Goal: Task Accomplishment & Management: Manage account settings

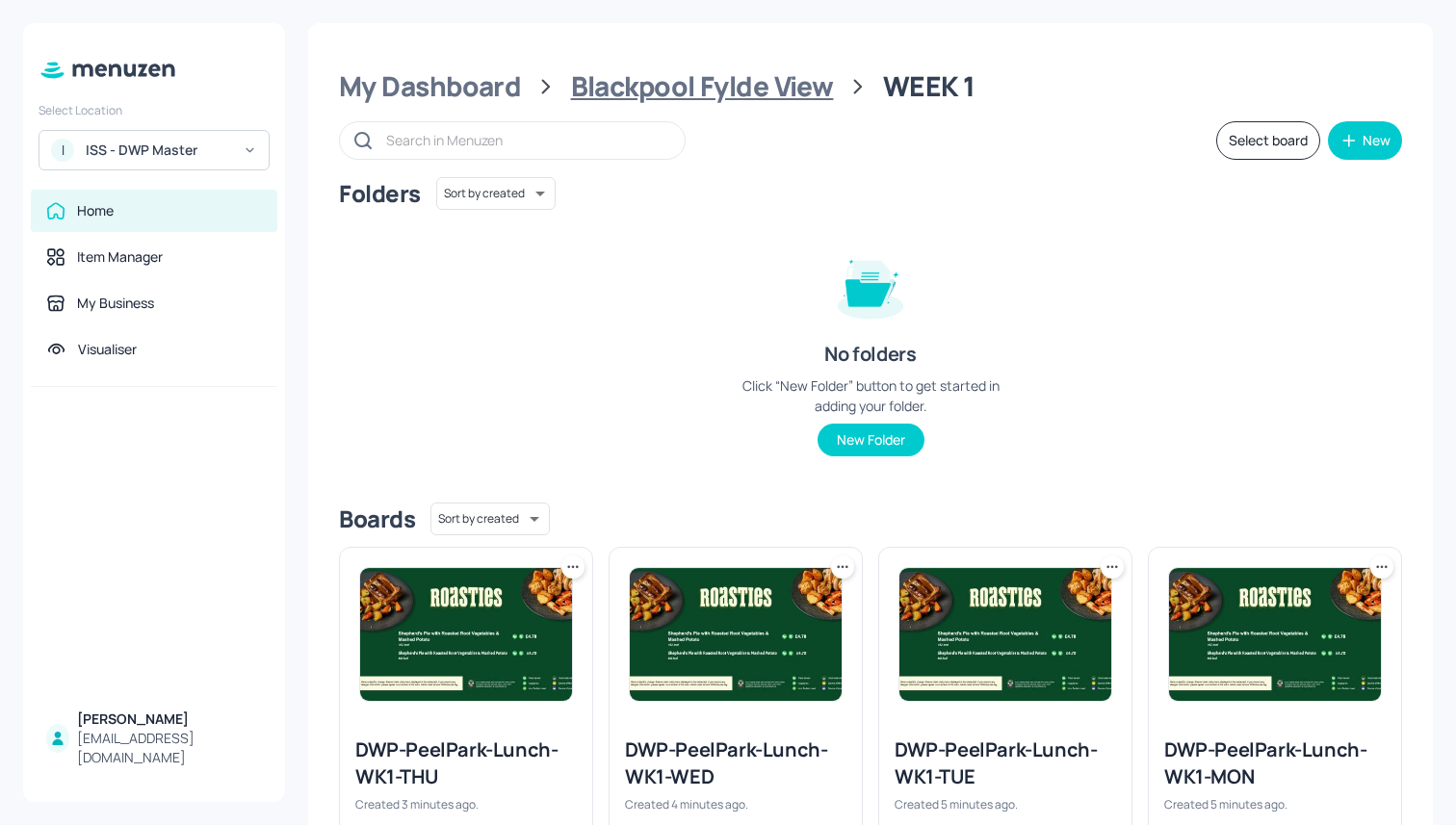
click at [677, 83] on div "Blackpool Fylde View" at bounding box center [702, 86] width 263 height 35
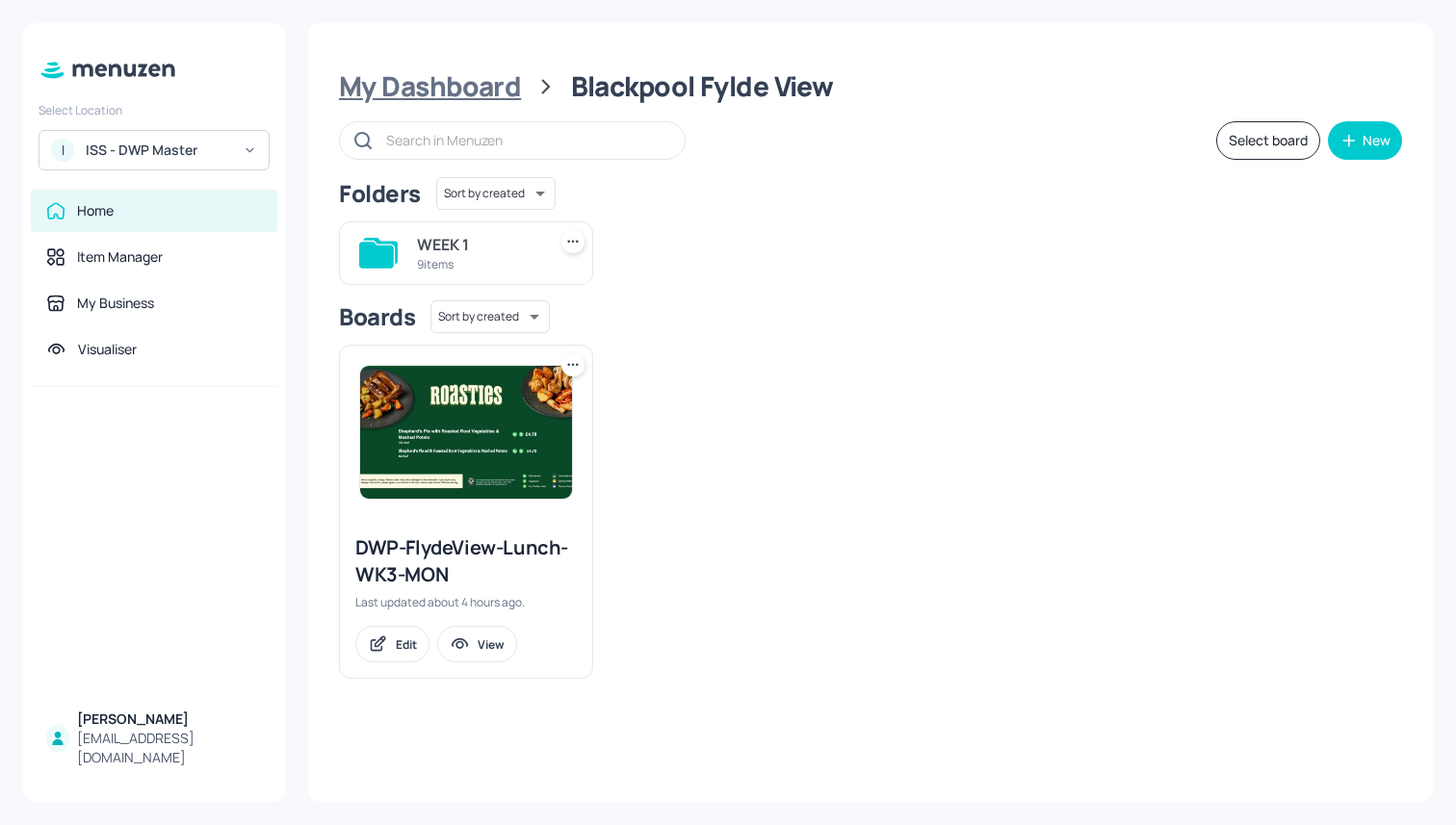
click at [457, 84] on div "My Dashboard" at bounding box center [430, 86] width 182 height 35
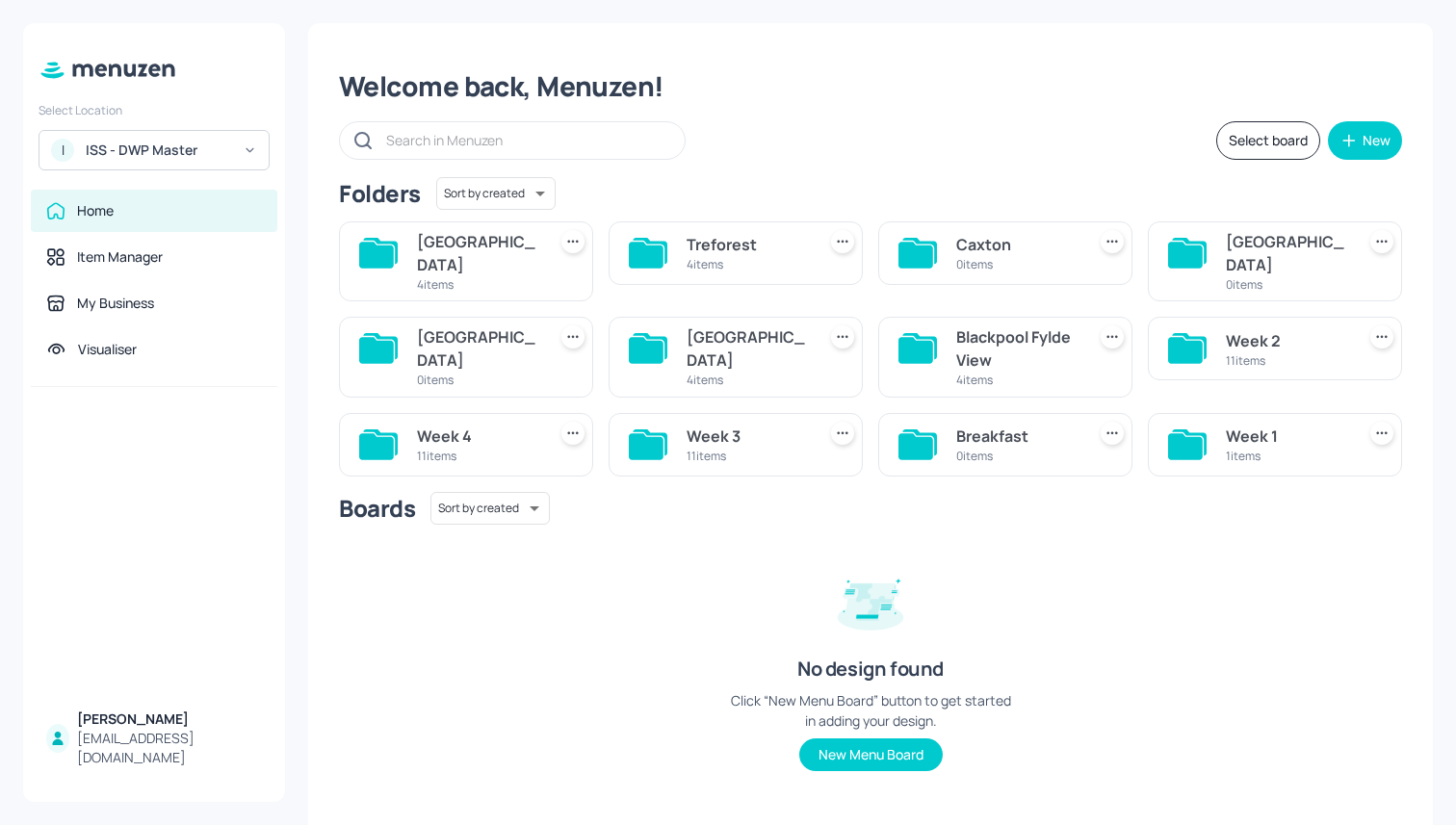
click at [694, 574] on div "Boards Sort by created id ​ No design found Click “New Menu Board” button to ge…" at bounding box center [870, 647] width 1063 height 310
click at [987, 346] on div "Blackpool Fylde View" at bounding box center [1016, 348] width 121 height 47
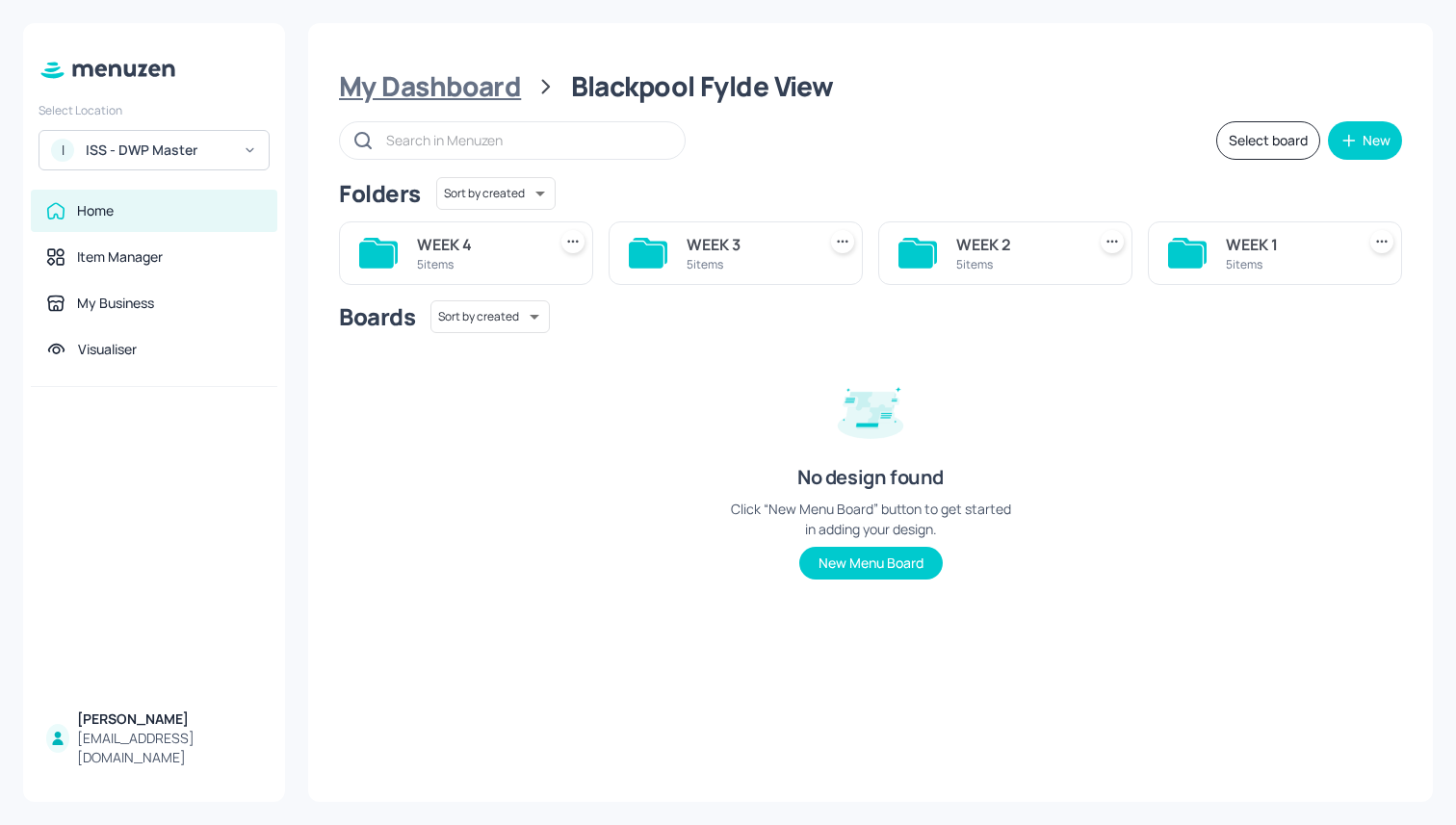
click at [484, 87] on div "My Dashboard" at bounding box center [430, 86] width 182 height 35
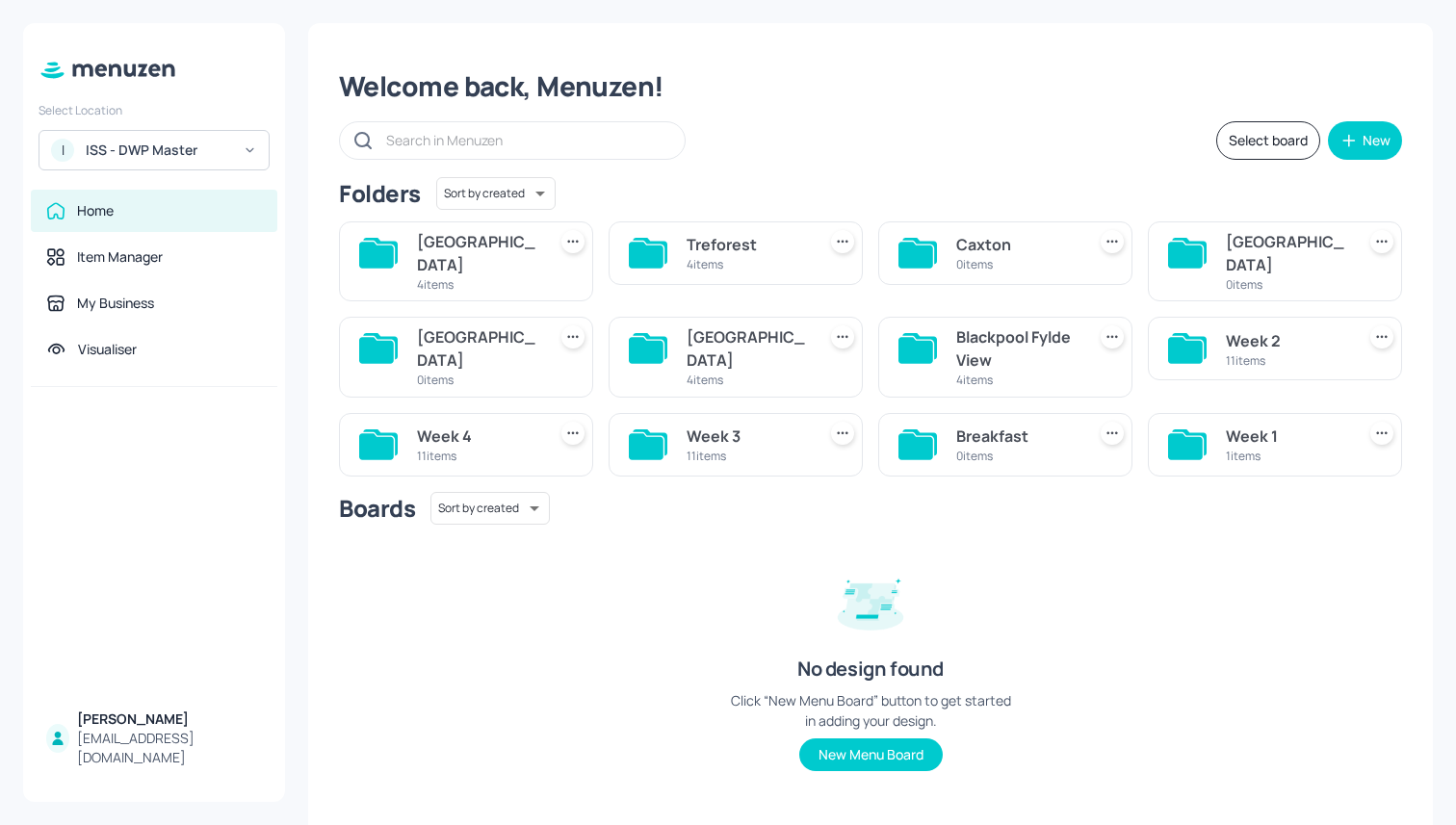
click at [786, 372] on div "4 items" at bounding box center [747, 380] width 121 height 16
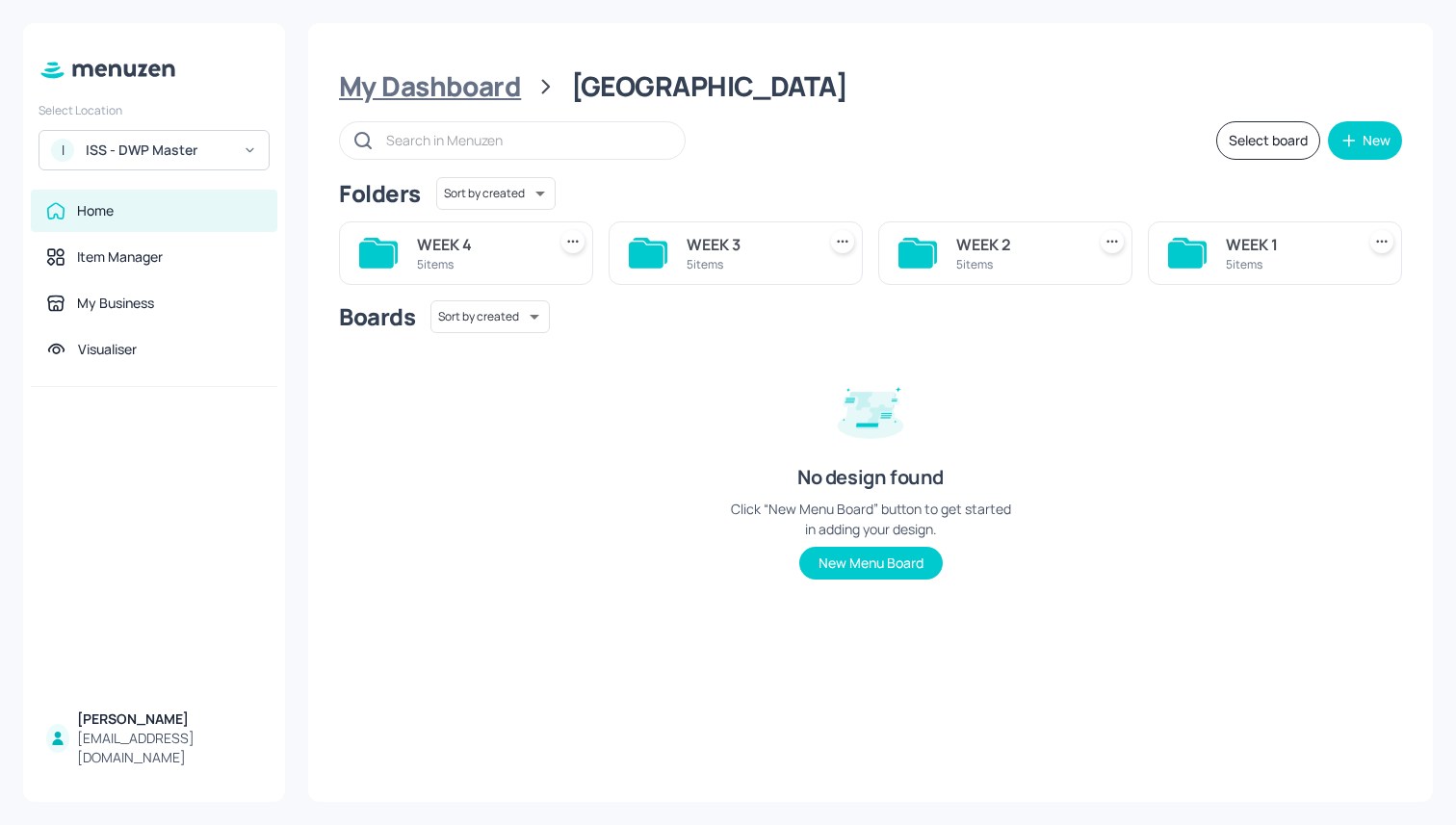
click at [425, 93] on div "My Dashboard" at bounding box center [430, 86] width 182 height 35
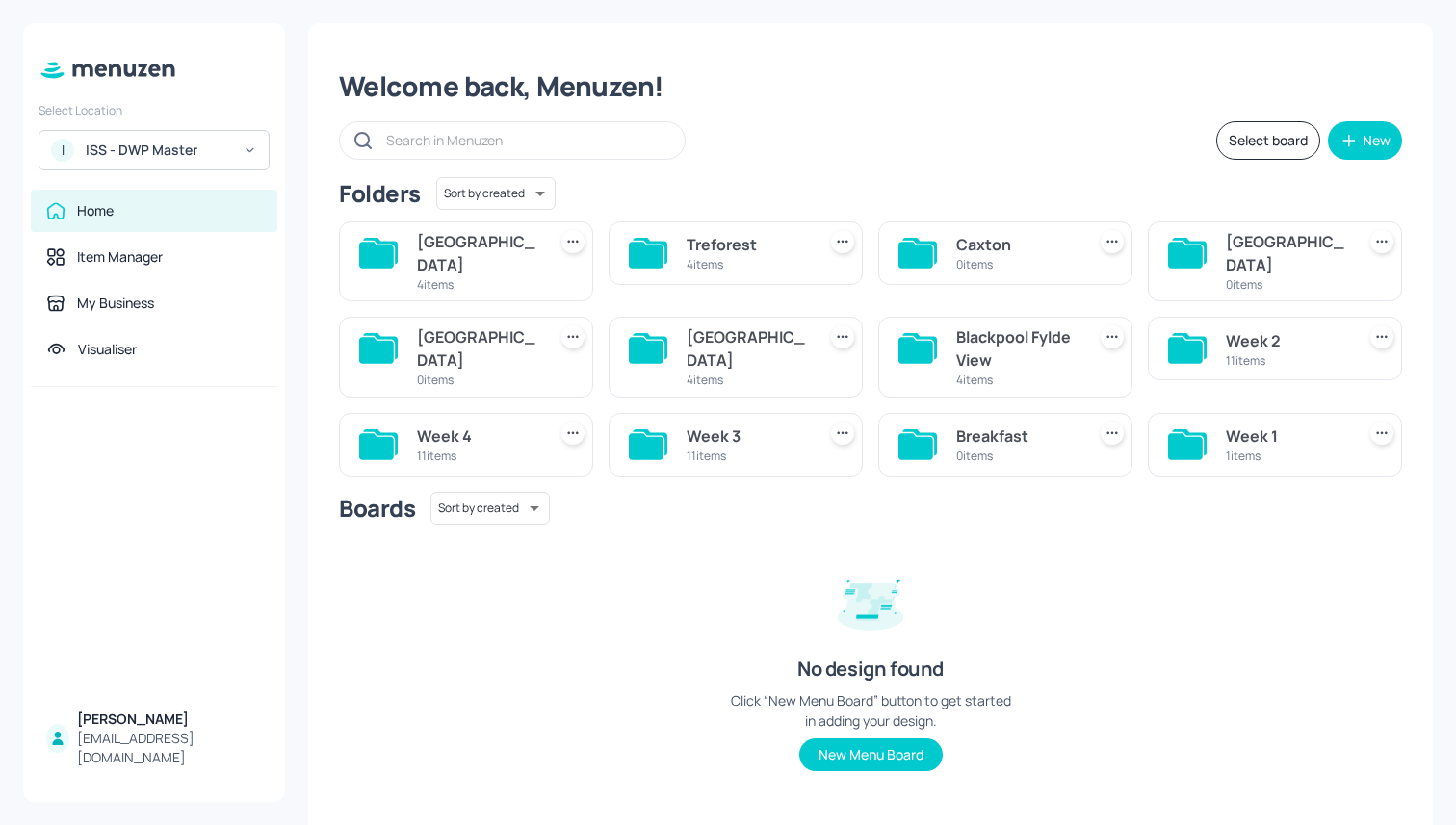
click at [453, 276] on div "4 items" at bounding box center [477, 284] width 121 height 16
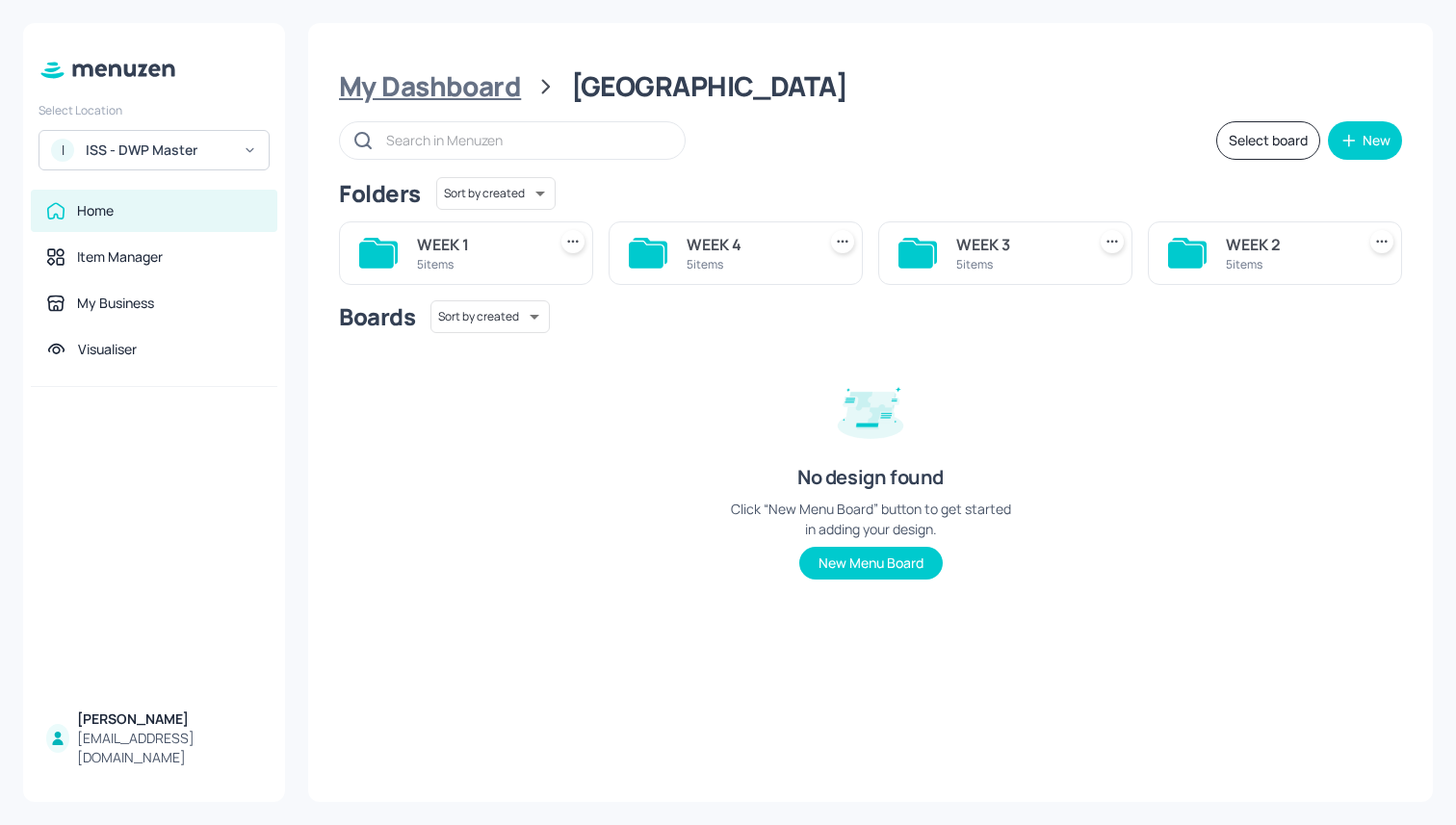
click at [463, 87] on div "My Dashboard" at bounding box center [430, 86] width 182 height 35
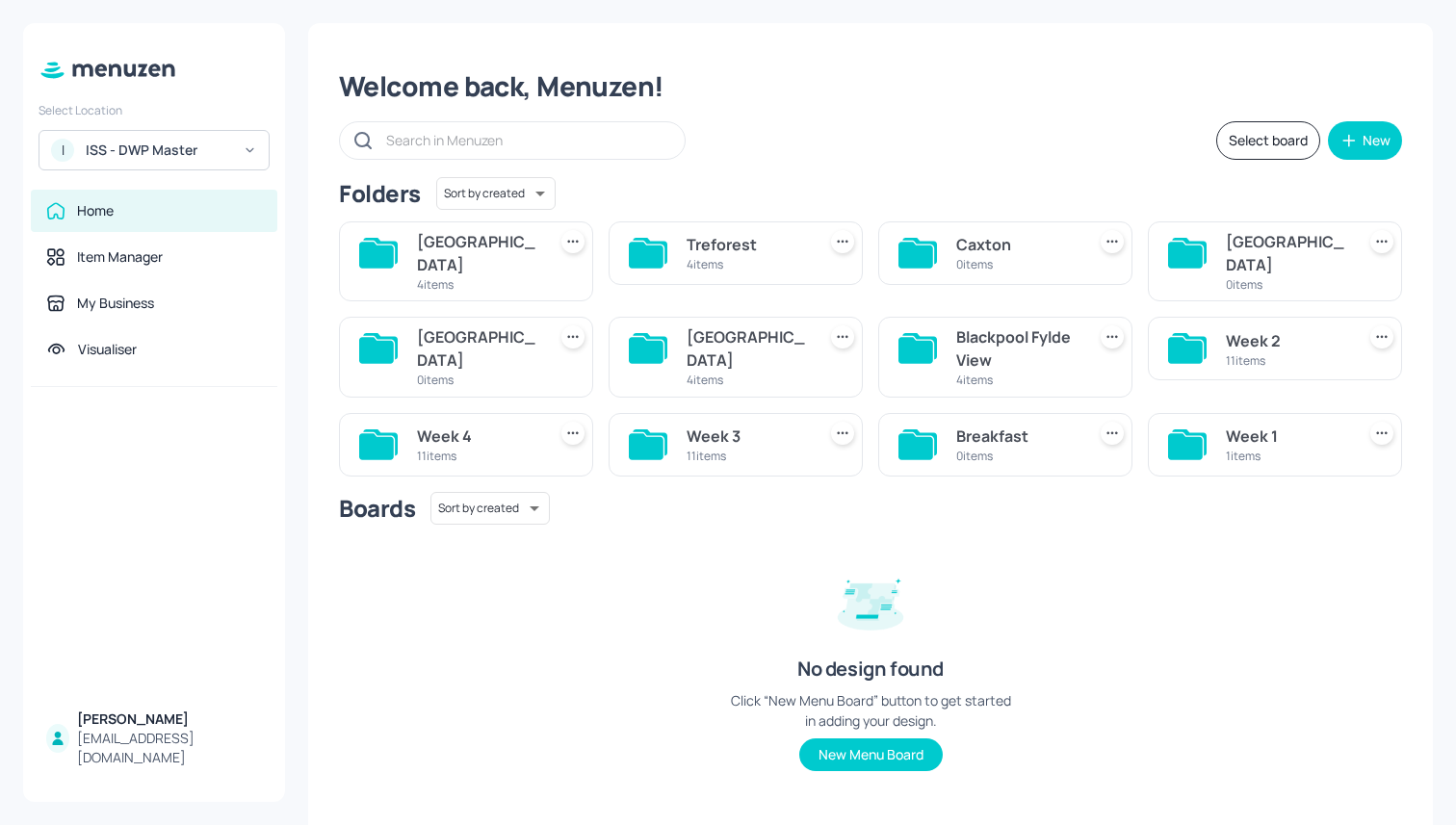
click at [705, 247] on div "Treforest" at bounding box center [747, 244] width 121 height 23
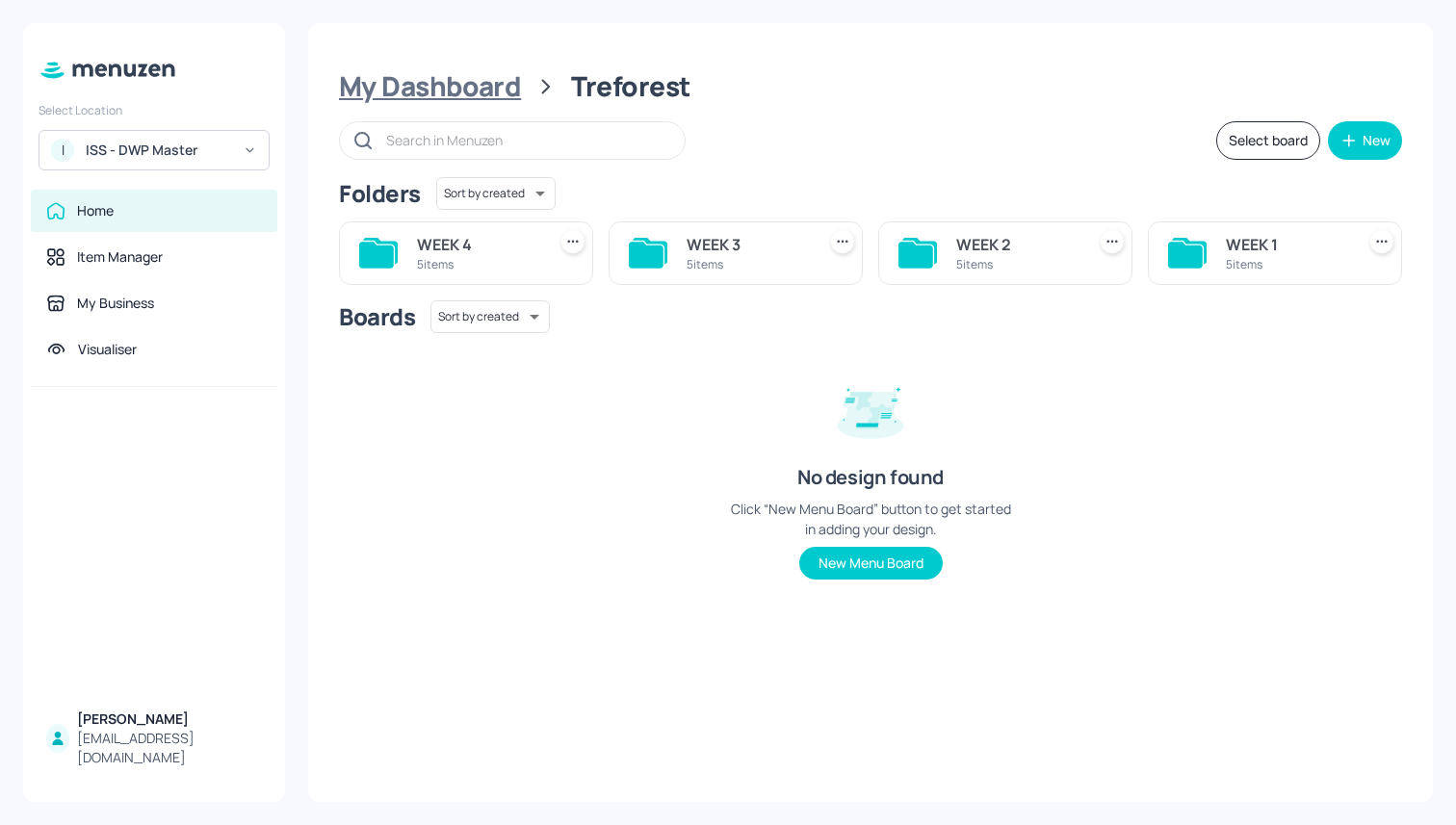
click at [473, 96] on div "My Dashboard" at bounding box center [430, 86] width 182 height 35
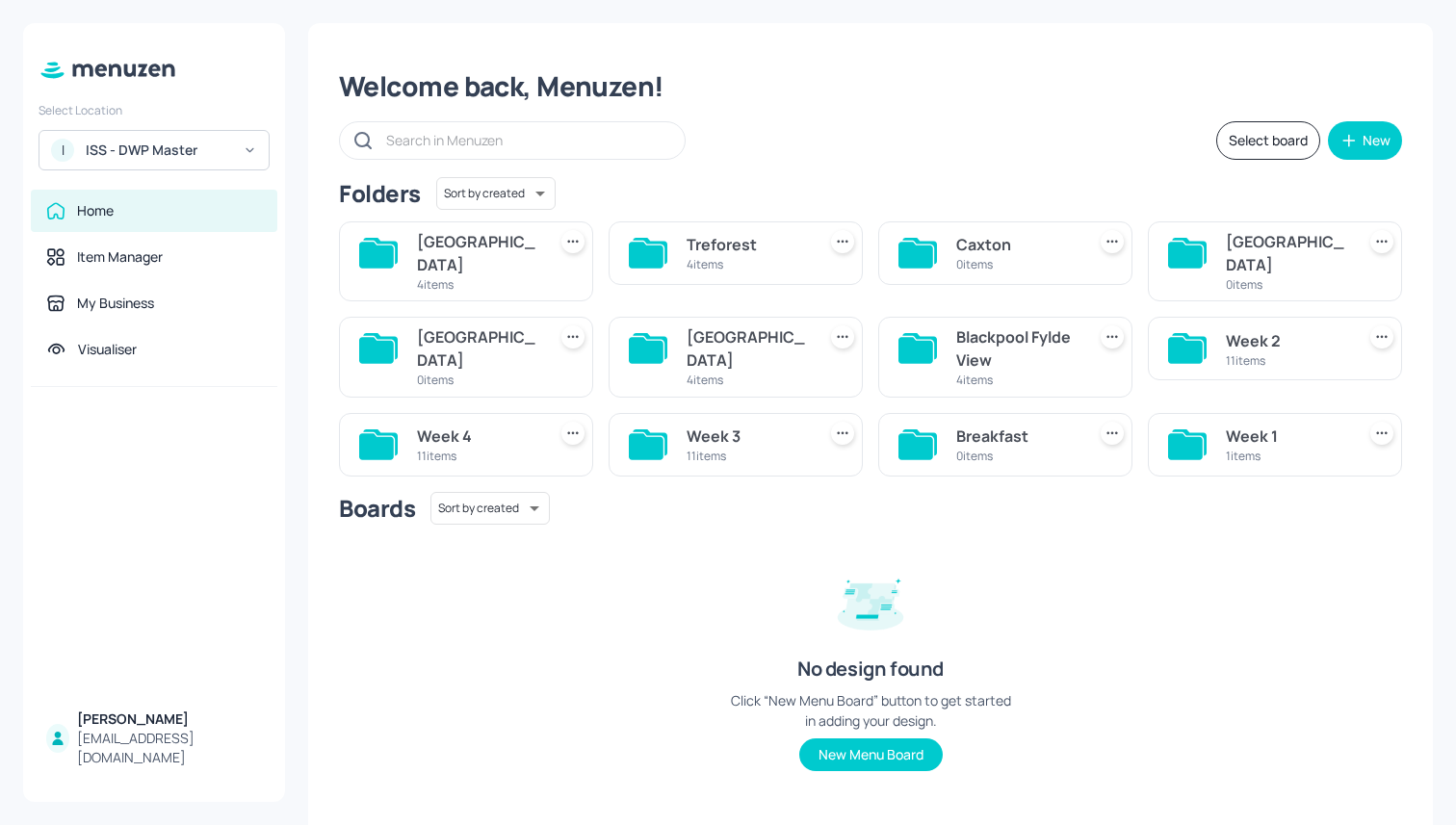
click at [572, 424] on icon at bounding box center [573, 433] width 19 height 19
click at [483, 461] on p "Rename" at bounding box center [472, 455] width 45 height 17
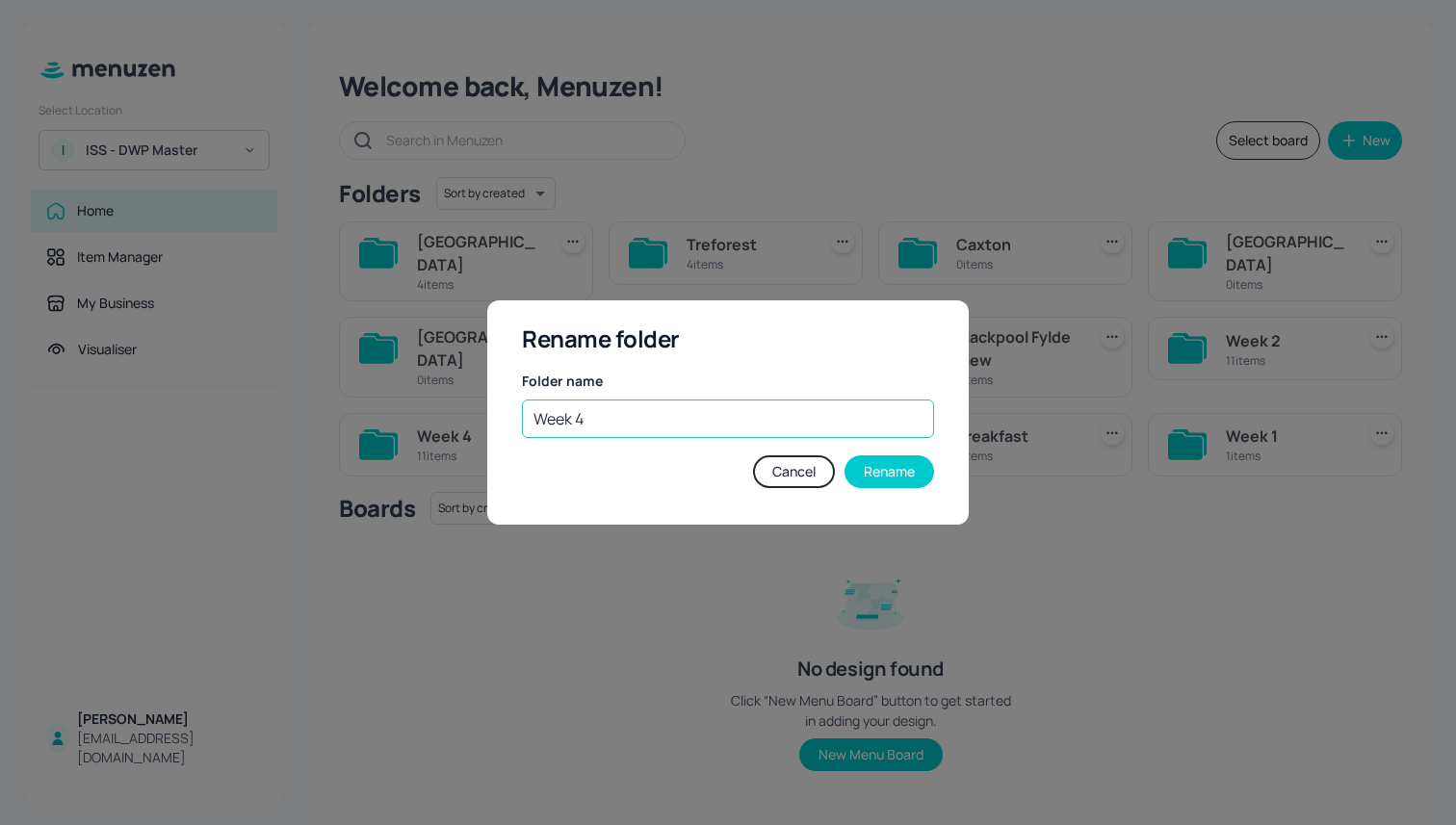
click at [529, 418] on input "Week 4" at bounding box center [728, 419] width 412 height 39
drag, startPoint x: 606, startPoint y: 422, endPoint x: 504, endPoint y: 406, distance: 103.2
click at [504, 406] on div "Rename folder Folder name NOT USE -- Week 4 ​ Cancel Rename" at bounding box center [728, 413] width 481 height 225
type input "NOT USE -- Week 4"
click at [884, 459] on button "Rename" at bounding box center [889, 472] width 89 height 33
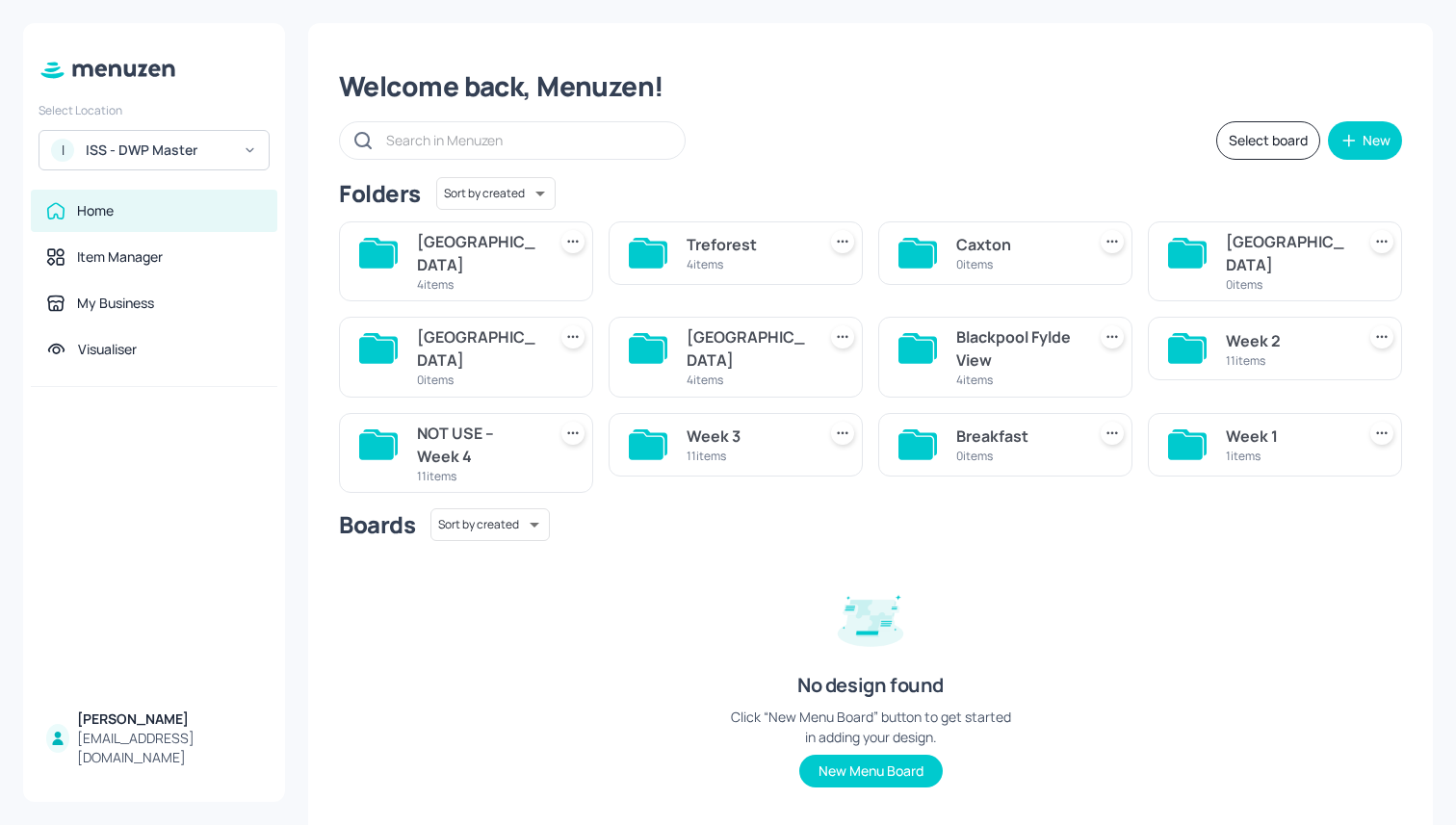
click at [842, 424] on icon at bounding box center [842, 433] width 19 height 19
click at [787, 445] on div "Rename" at bounding box center [766, 455] width 154 height 33
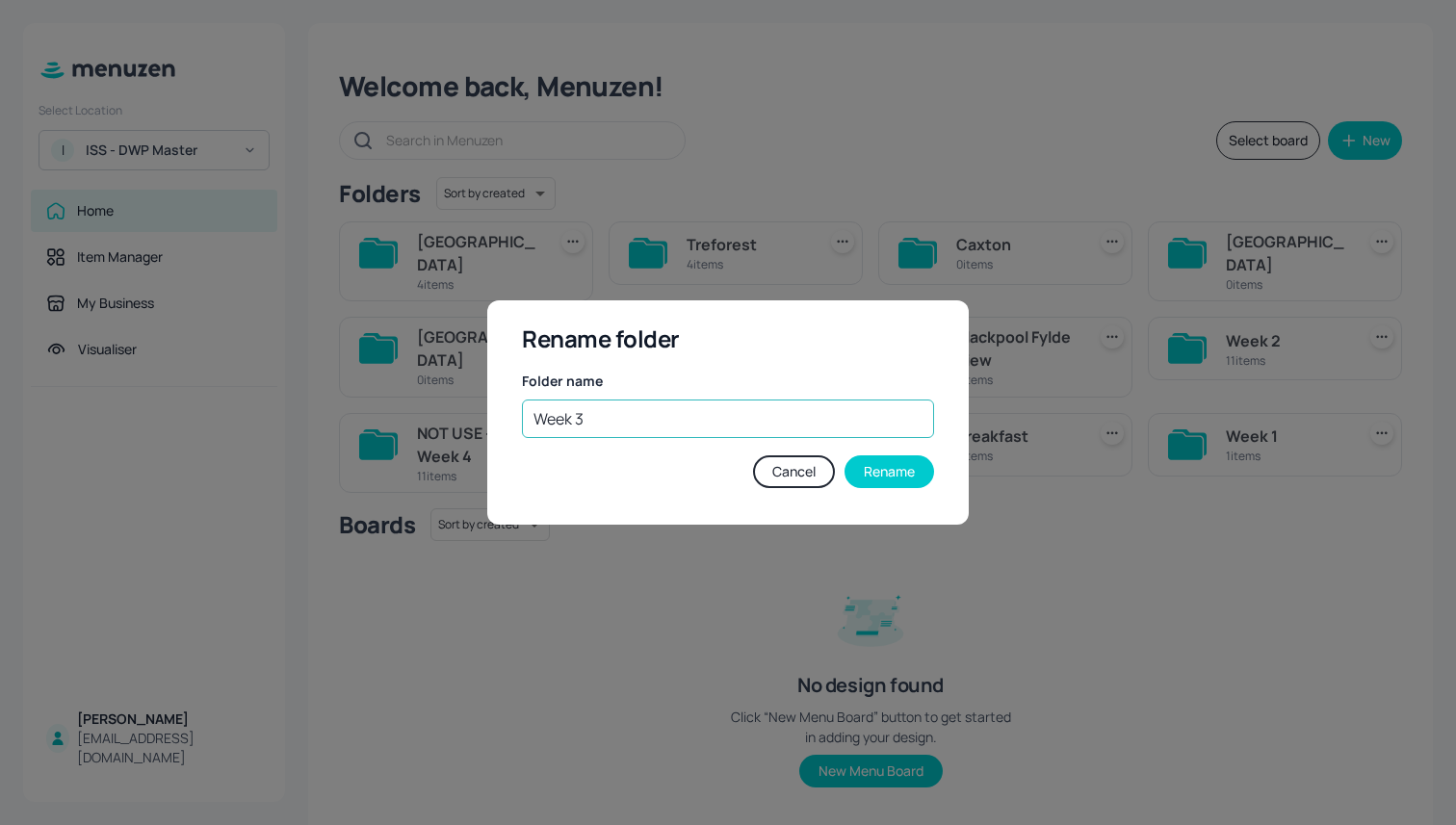
click at [529, 422] on input "Week 3" at bounding box center [728, 419] width 412 height 39
paste input "NOT USE --"
type input "NOT USE --Week 3"
click at [889, 474] on button "Rename" at bounding box center [889, 472] width 89 height 33
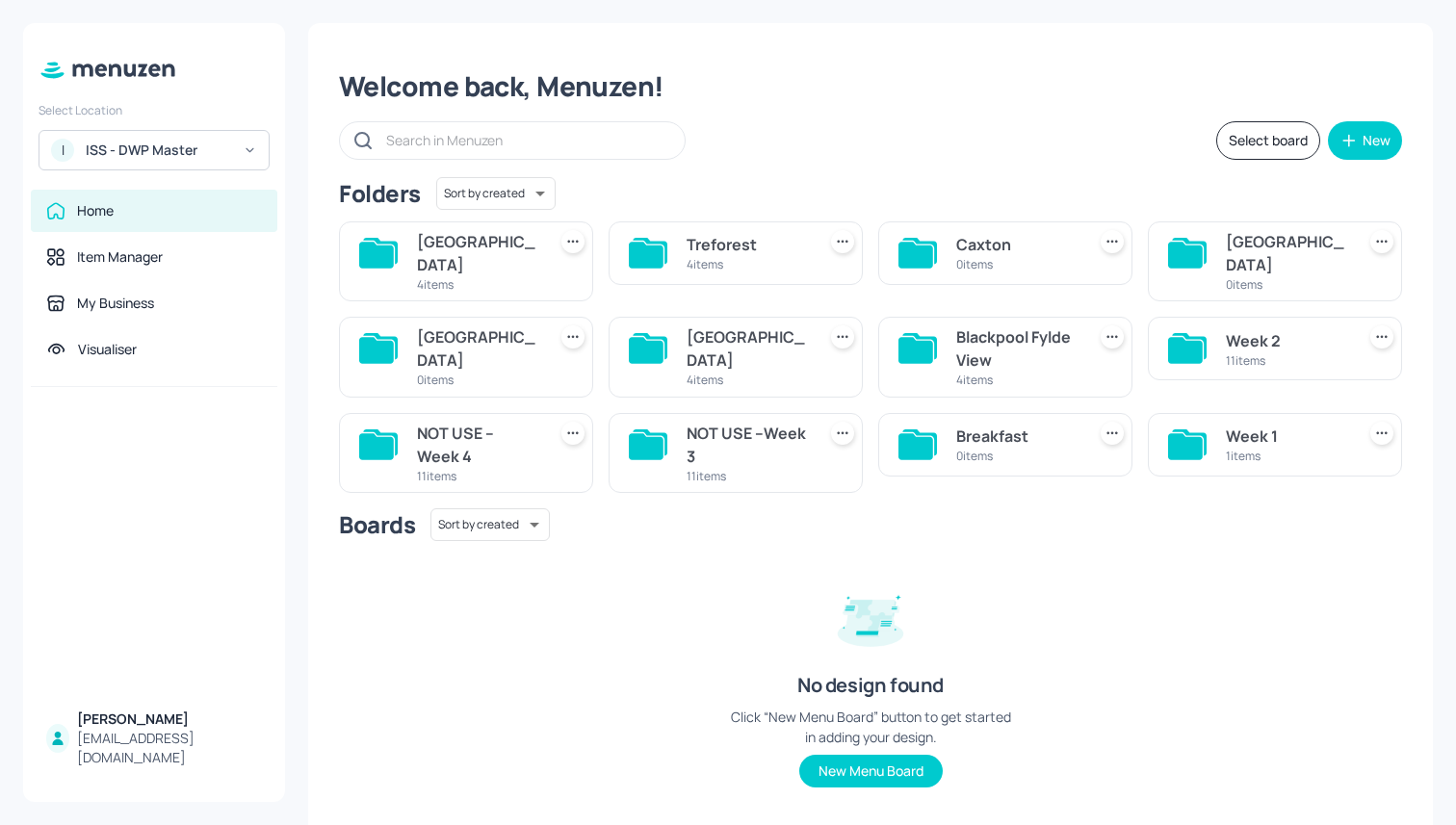
click at [1112, 432] on icon at bounding box center [1113, 433] width 3 height 3
click at [1000, 456] on p "Rename" at bounding box center [1008, 455] width 45 height 17
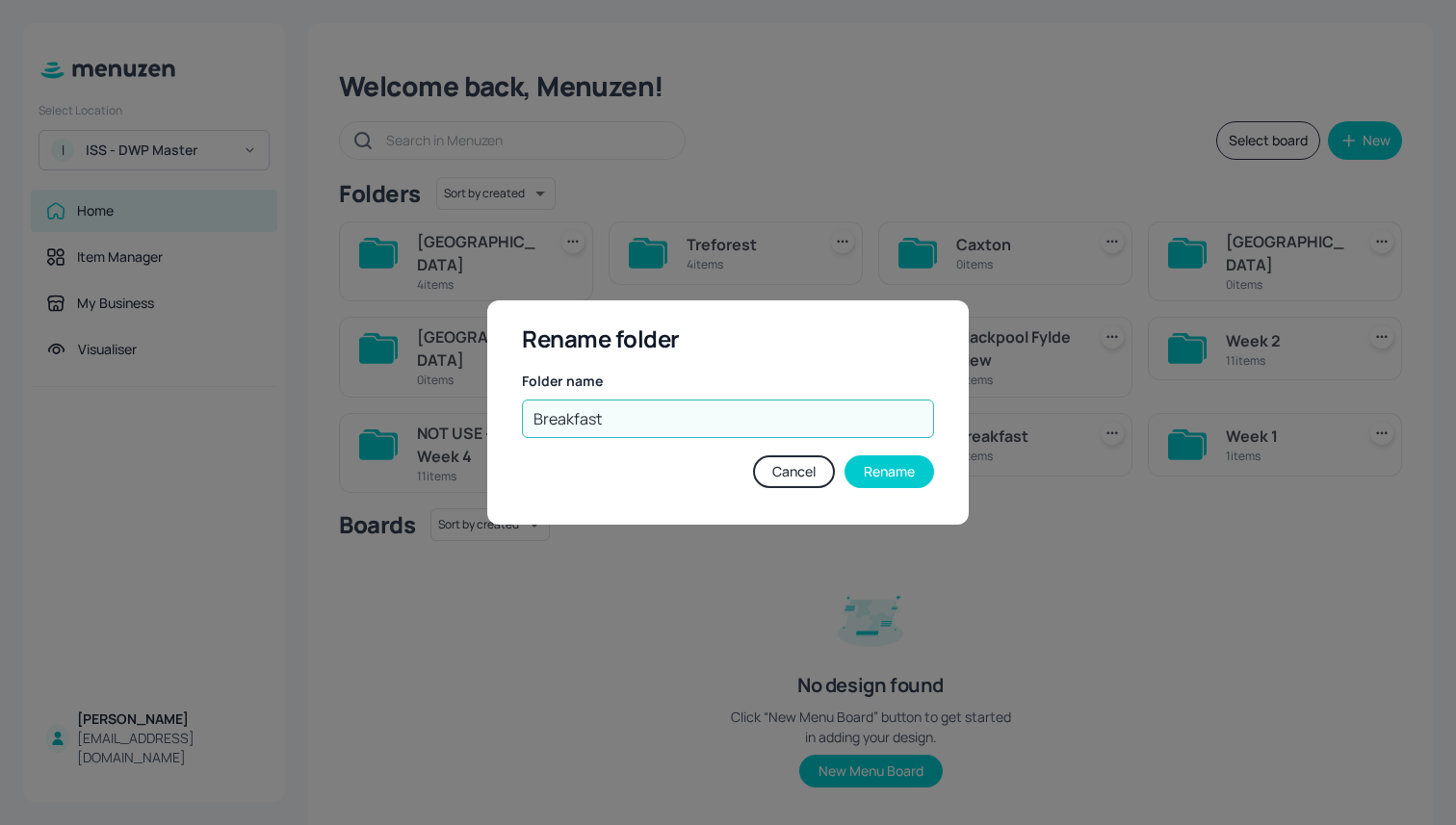
click at [531, 422] on input "Breakfast" at bounding box center [728, 419] width 412 height 39
paste input "NOT USE --"
type input "NOT USE --Breakfast"
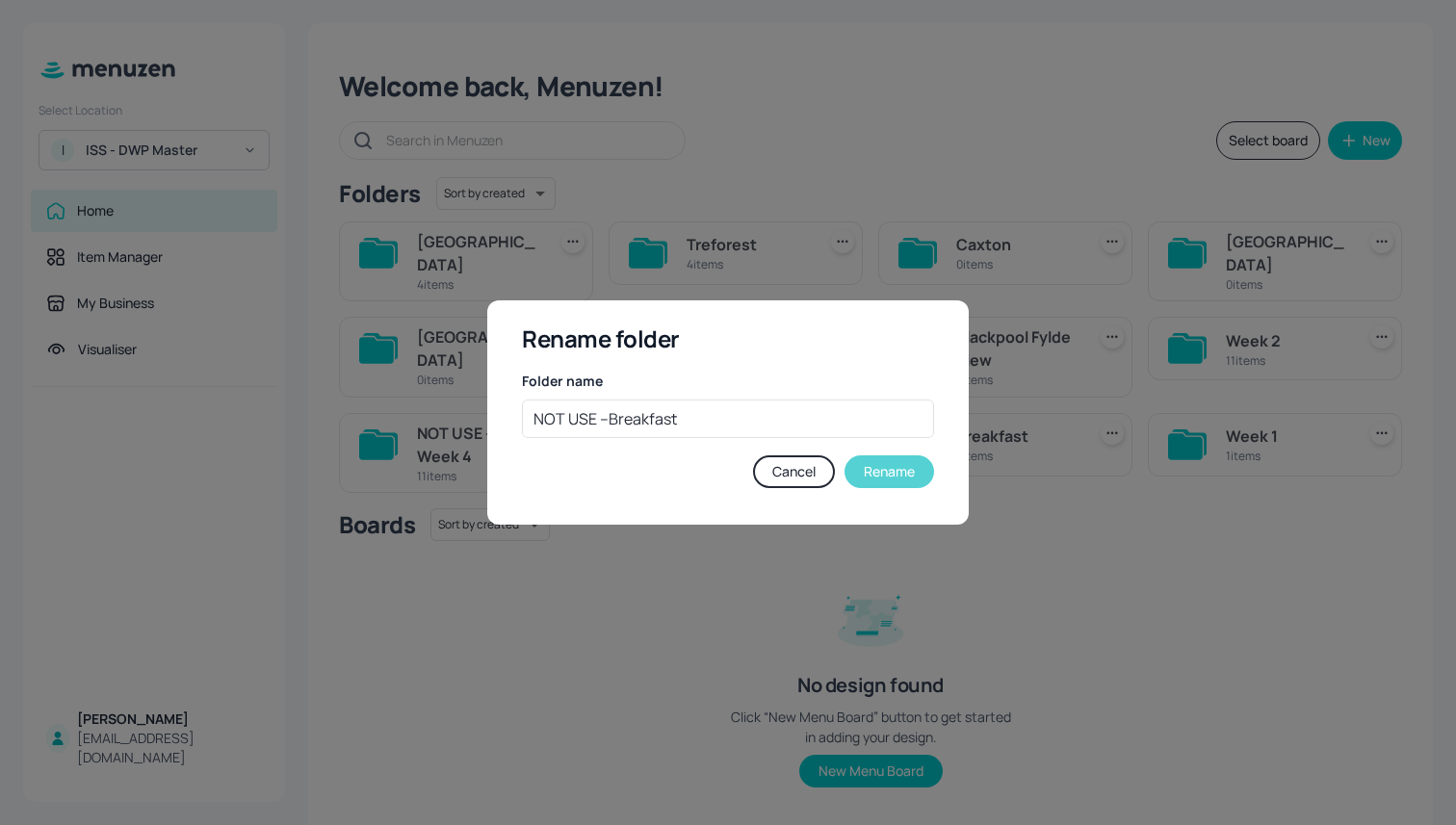
click at [903, 474] on button "Rename" at bounding box center [889, 472] width 89 height 33
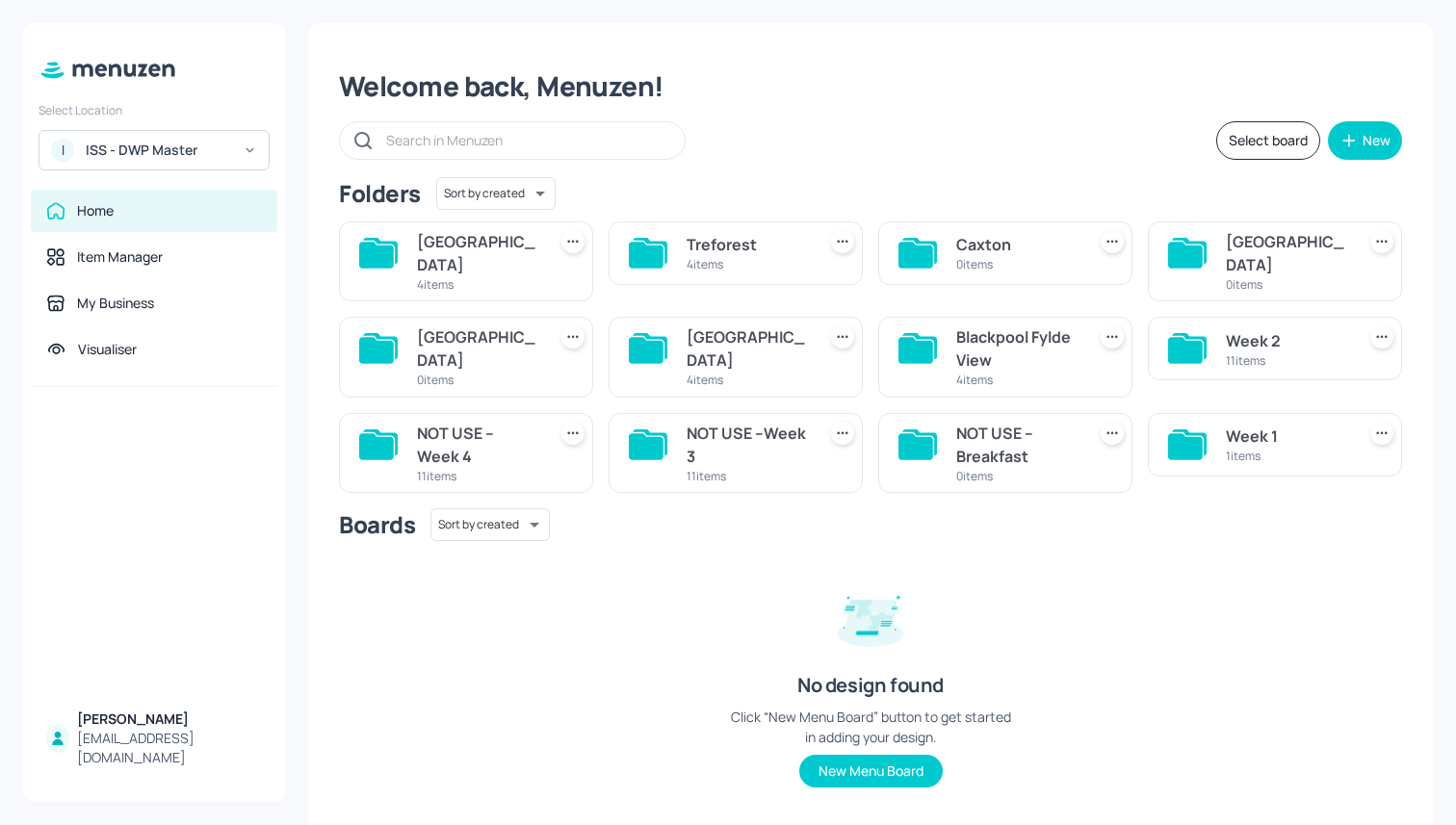
click at [1374, 424] on icon at bounding box center [1382, 433] width 19 height 19
click at [1278, 452] on p "Rename" at bounding box center [1276, 455] width 45 height 17
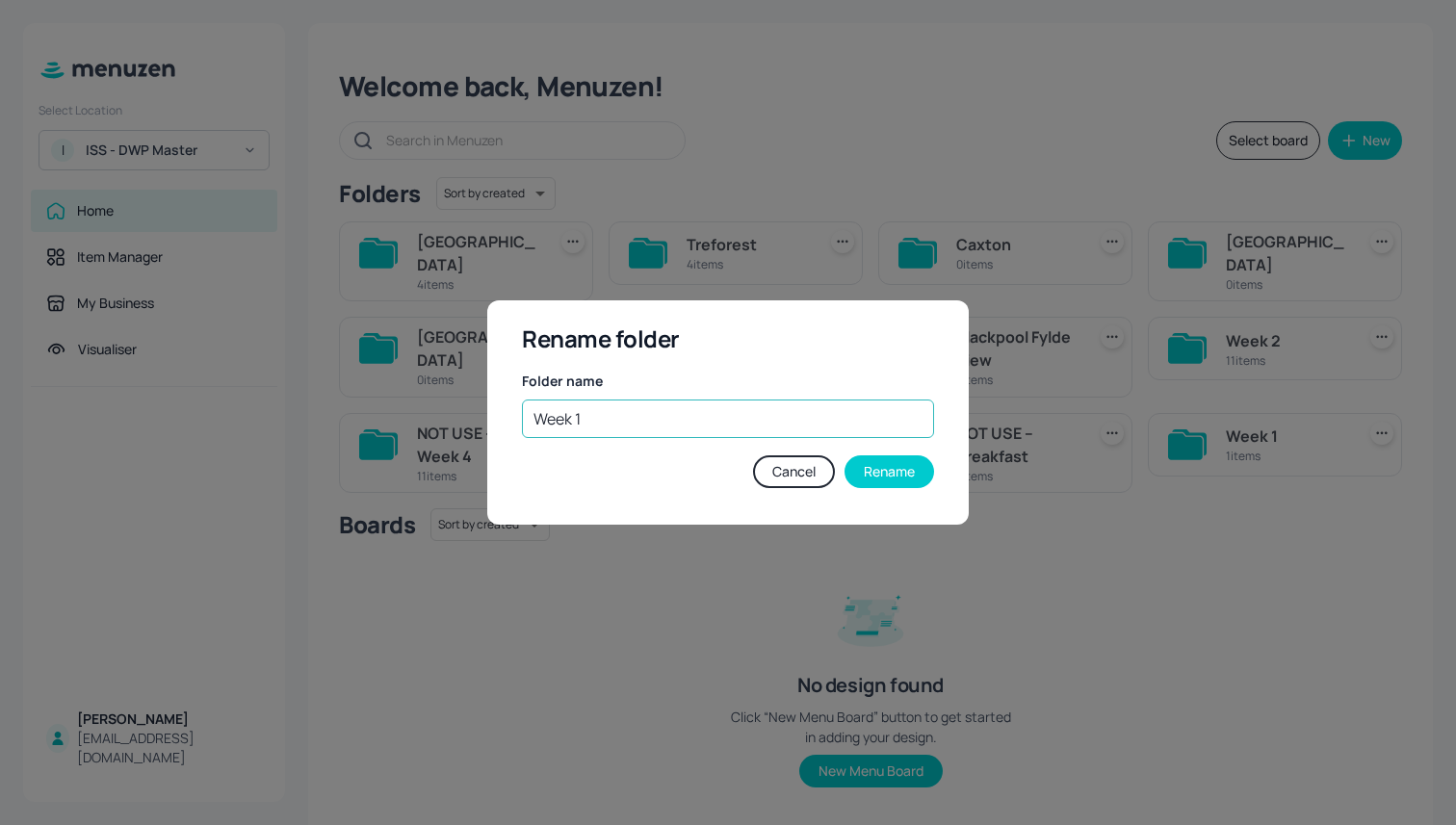
click at [534, 417] on input "Week 1" at bounding box center [728, 419] width 412 height 39
paste input "NOT USE --"
type input "NOT USE --Week 1"
click at [893, 482] on button "Rename" at bounding box center [889, 472] width 89 height 33
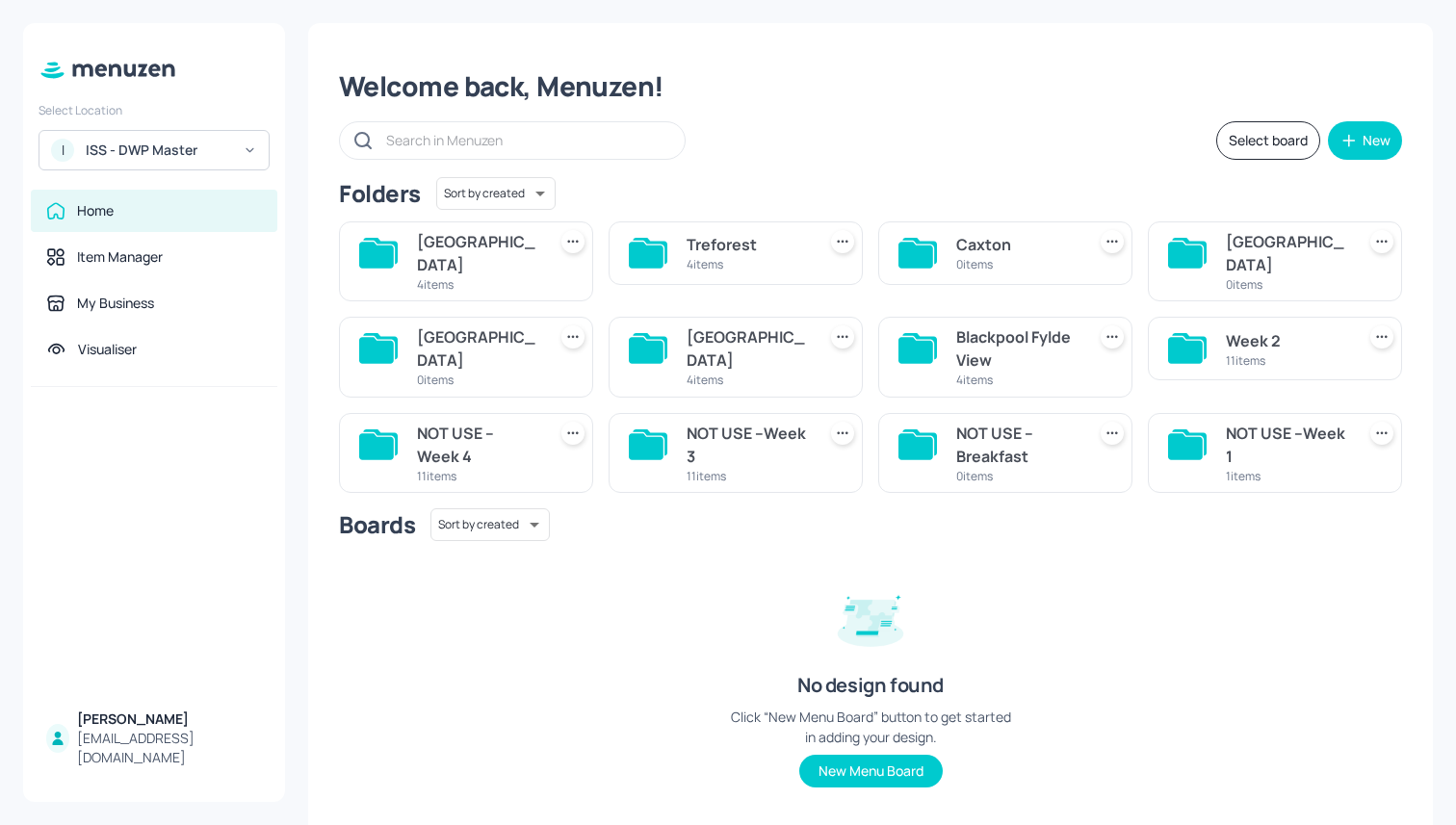
click at [1386, 328] on div "Week 2 11 items" at bounding box center [1274, 348] width 254 height 64
click at [1378, 328] on icon at bounding box center [1382, 337] width 19 height 19
click at [1334, 365] on div "Rename" at bounding box center [1302, 359] width 154 height 33
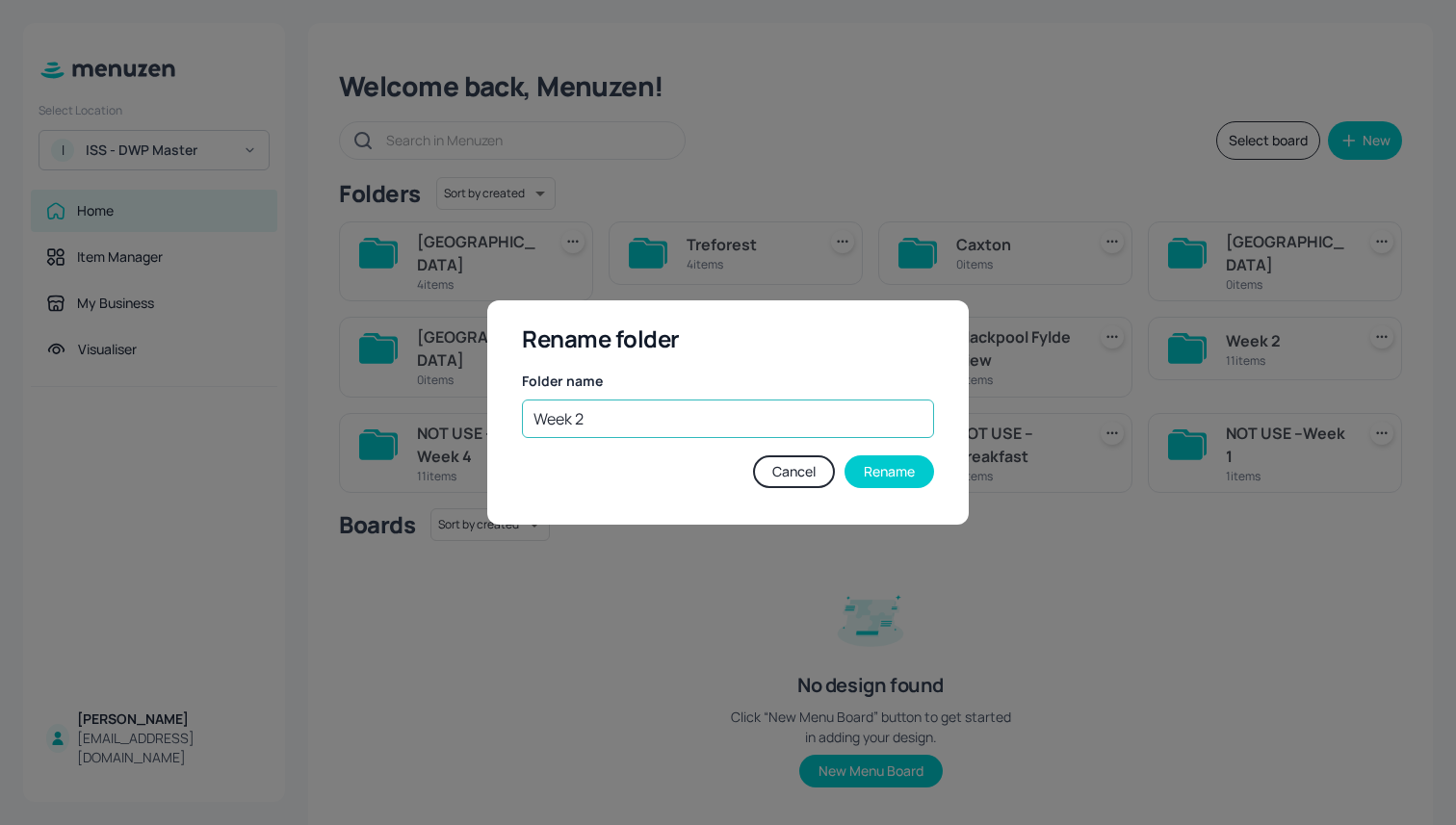
click at [536, 423] on input "Week 2" at bounding box center [728, 419] width 412 height 39
paste input "NOT USE --"
type input "NOT USE --Week 2"
click at [888, 481] on button "Rename" at bounding box center [889, 472] width 89 height 33
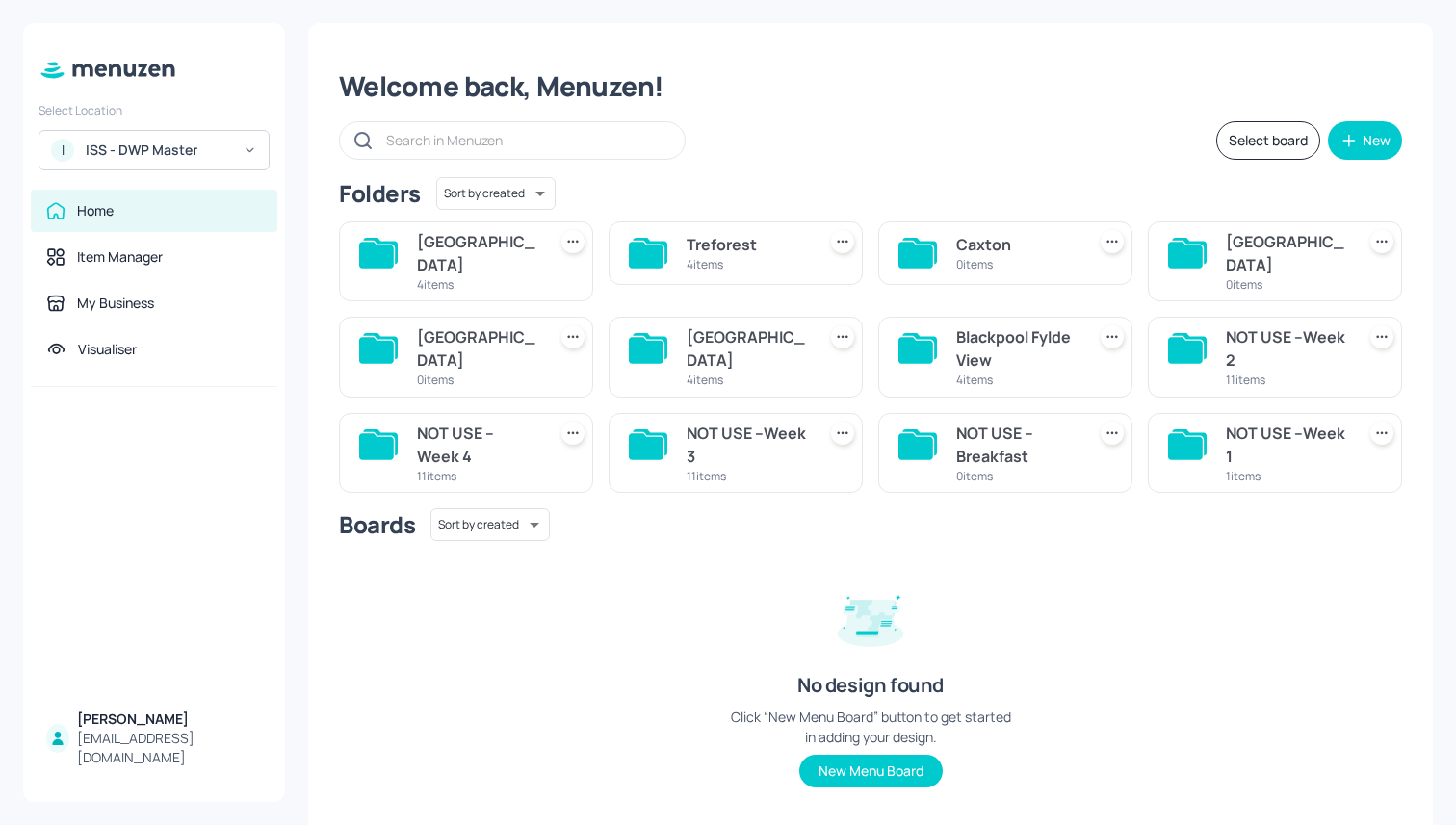
click at [146, 146] on div "ISS - DWP Master" at bounding box center [158, 150] width 146 height 19
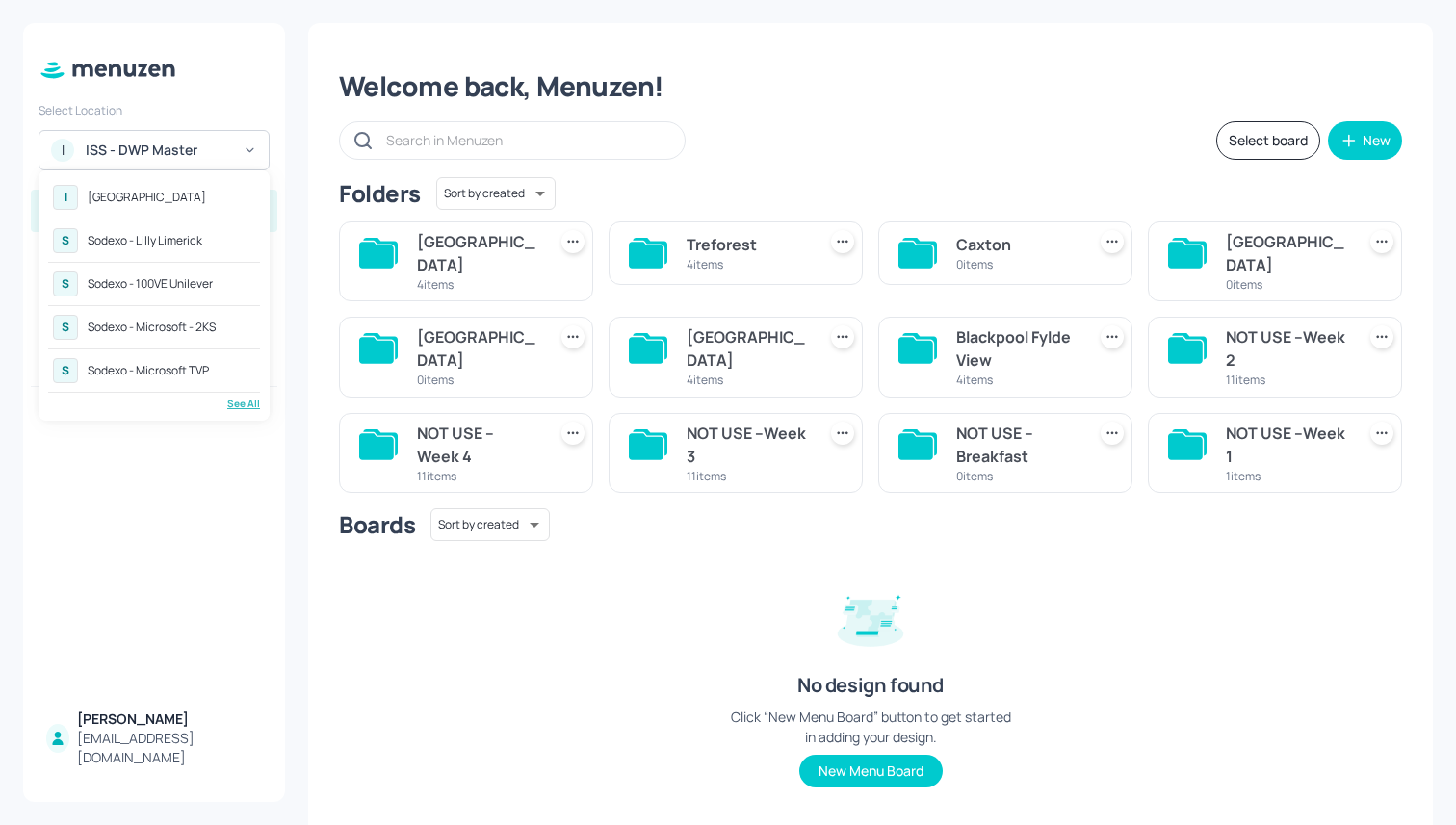
click at [242, 402] on div "See All" at bounding box center [154, 404] width 211 height 15
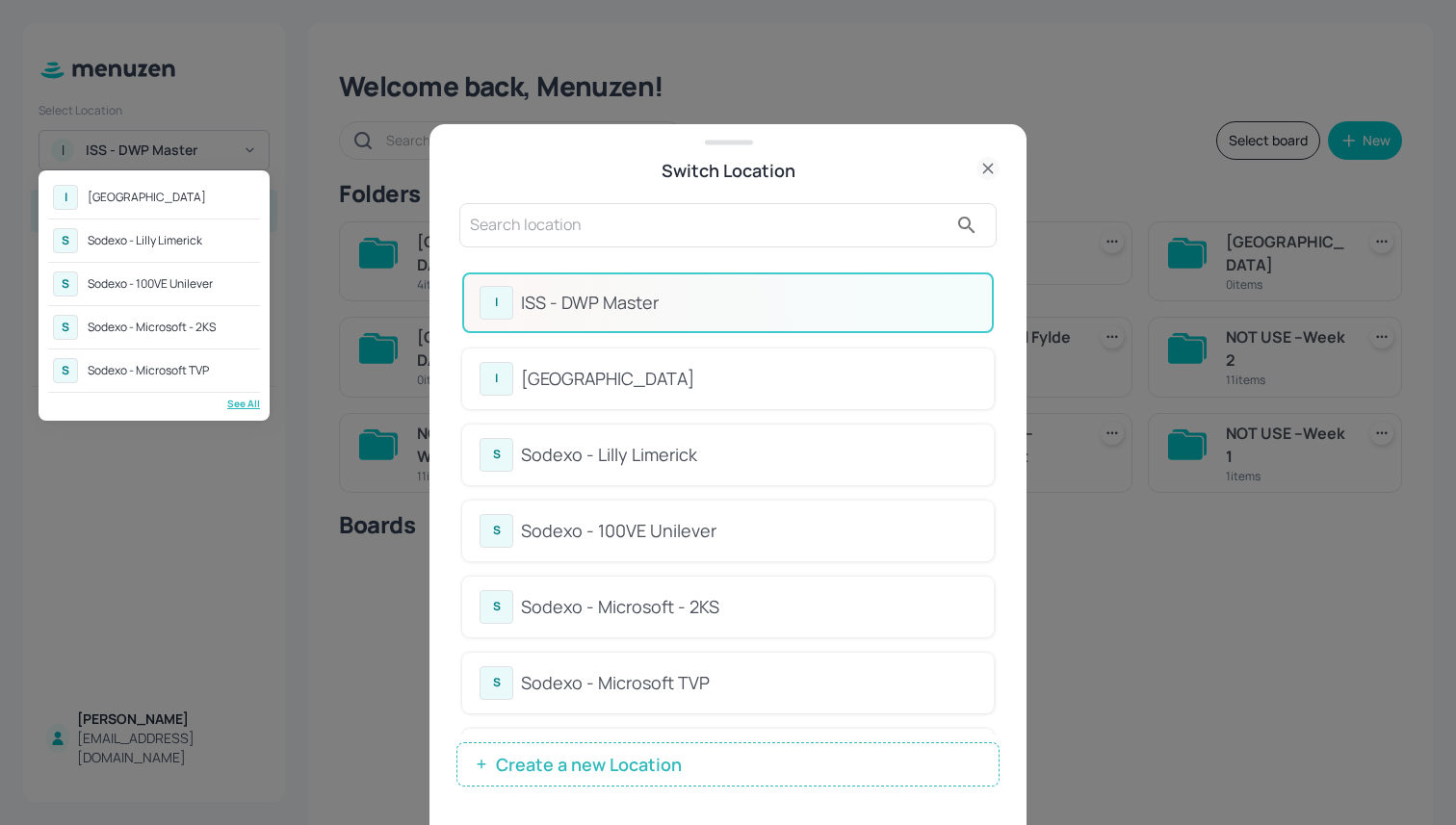
click at [579, 221] on div at bounding box center [728, 412] width 1456 height 825
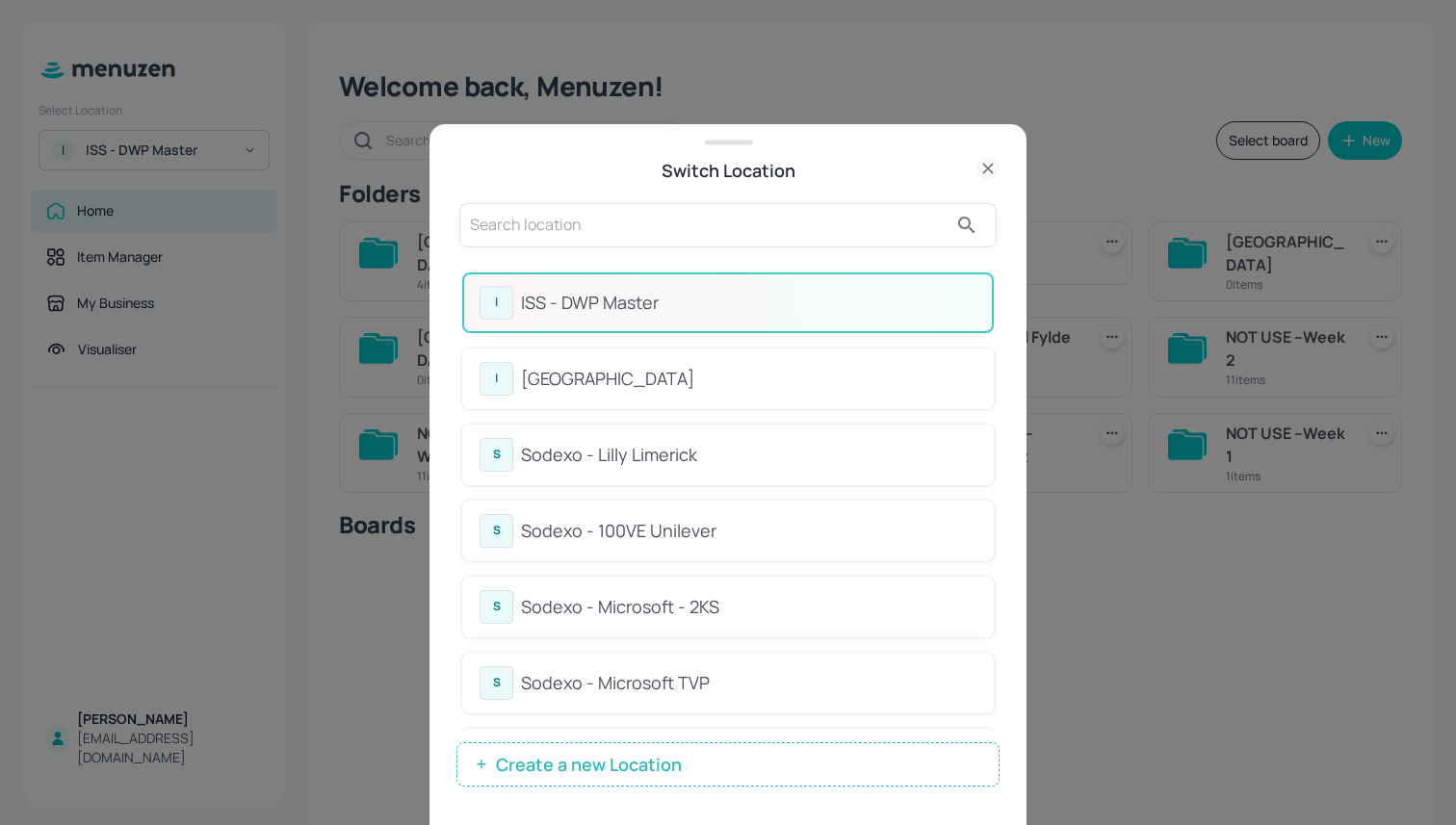
click at [548, 226] on input "text" at bounding box center [708, 225] width 477 height 31
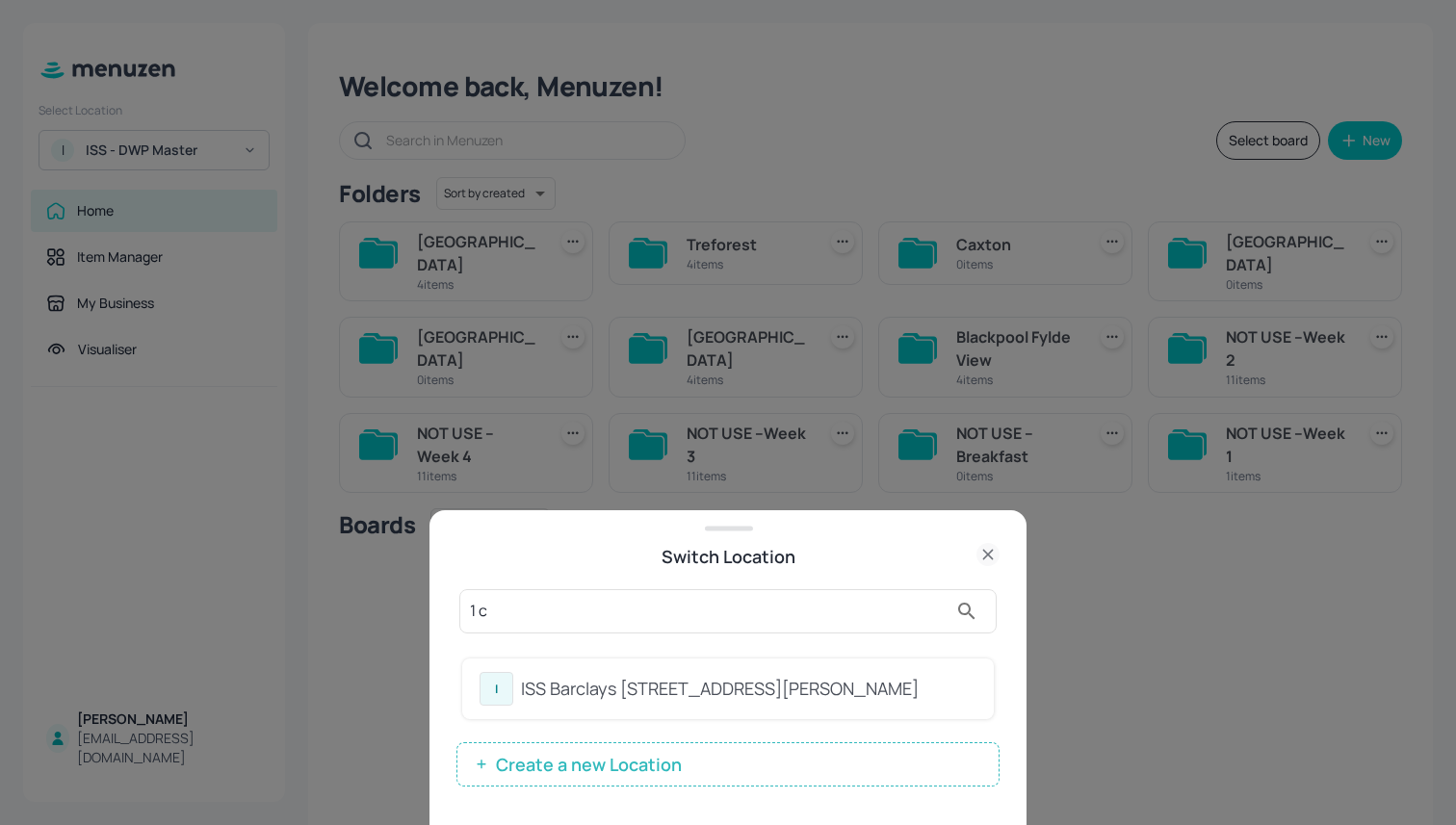
type input "1 c"
click at [624, 673] on div "I ISS Barclays 1 Churchill Place" at bounding box center [728, 689] width 497 height 34
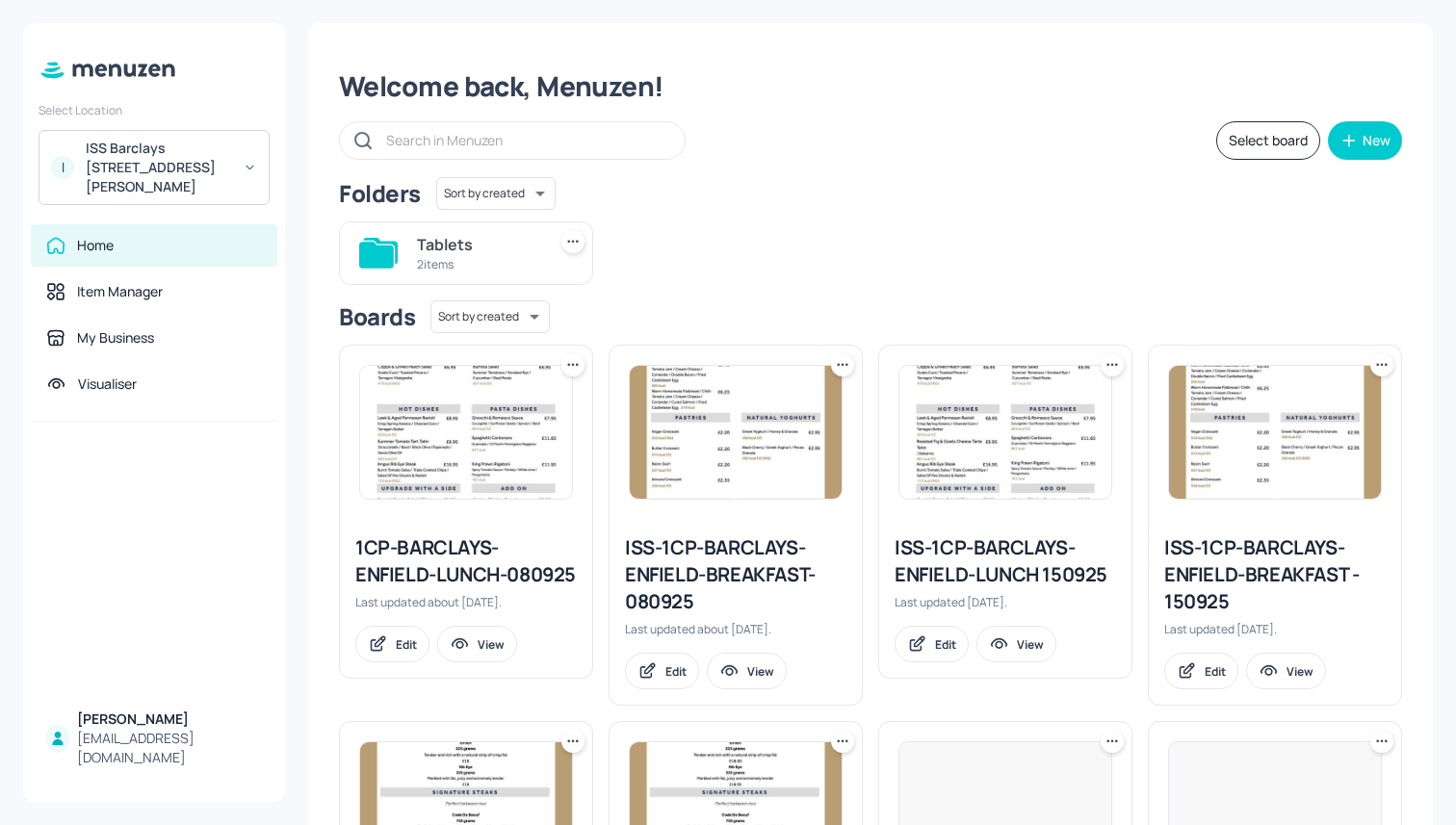
click at [417, 554] on div "1CP-BARCLAYS-ENFIELD-LUNCH-080925" at bounding box center [465, 561] width 221 height 54
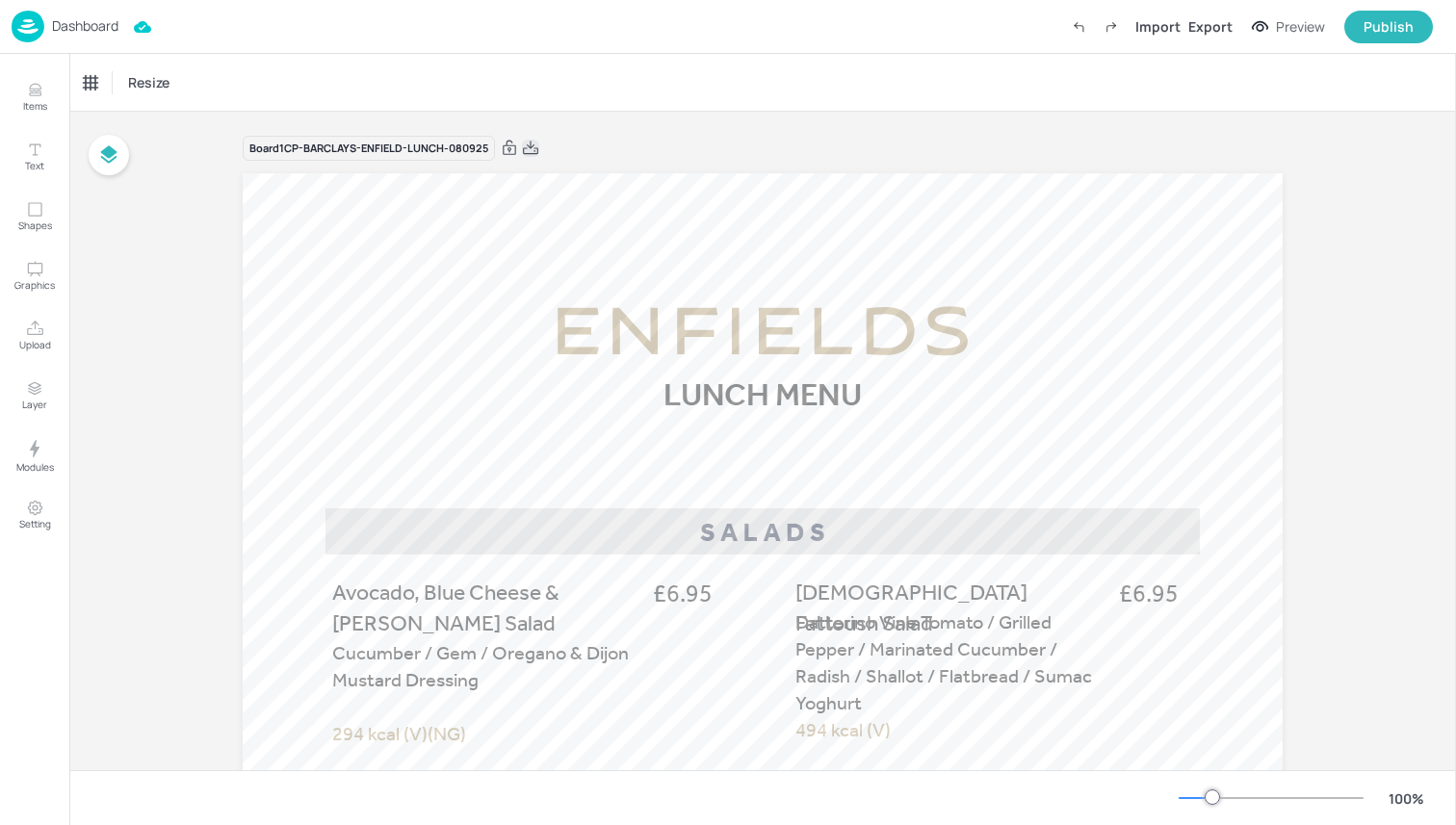
click at [529, 151] on icon at bounding box center [530, 148] width 17 height 19
